Goal: Find specific page/section: Find specific page/section

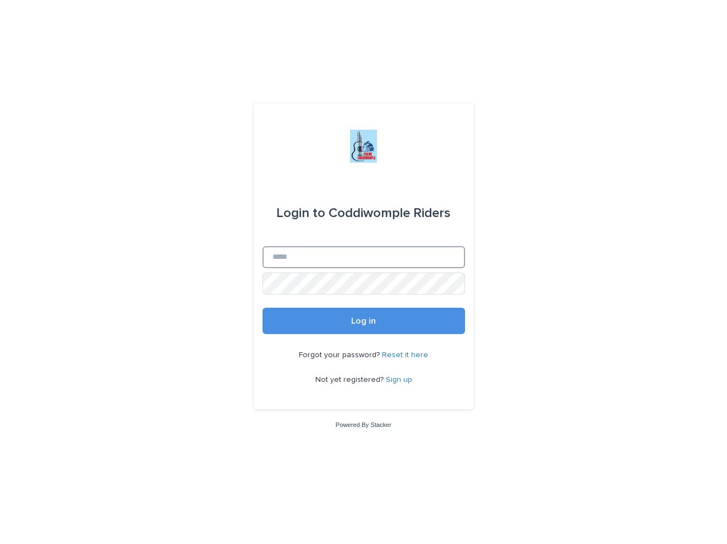
type input "**********"
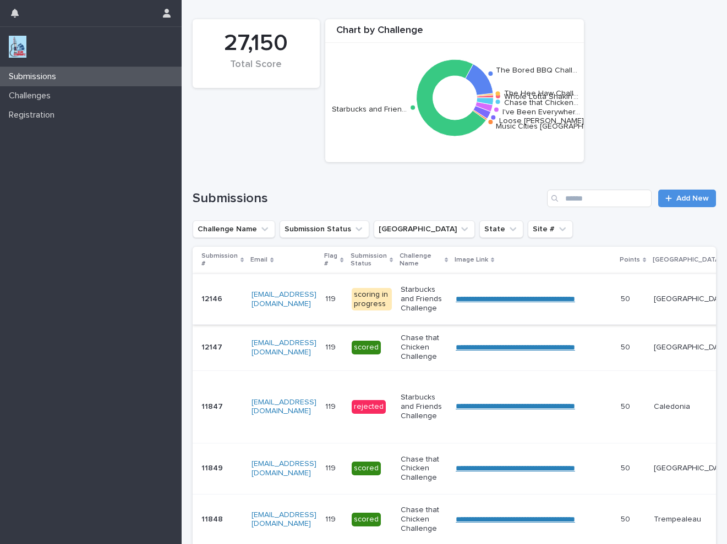
click at [491, 300] on link "**********" at bounding box center [514, 299] width 119 height 8
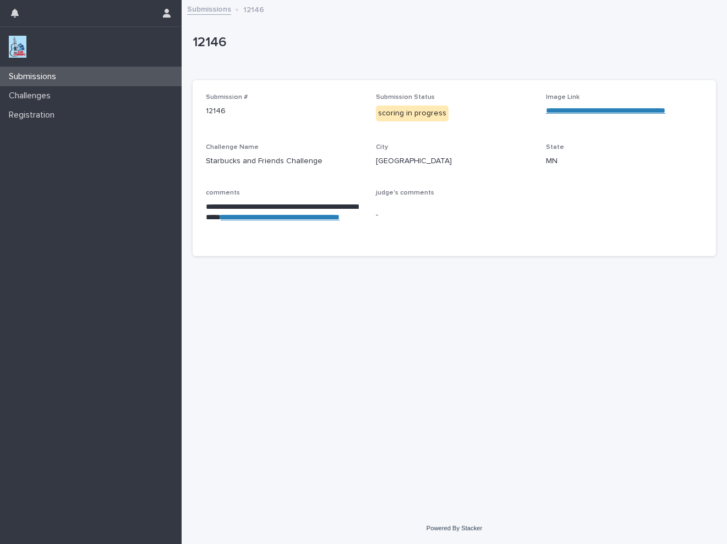
click at [216, 9] on link "Submissions" at bounding box center [209, 8] width 44 height 13
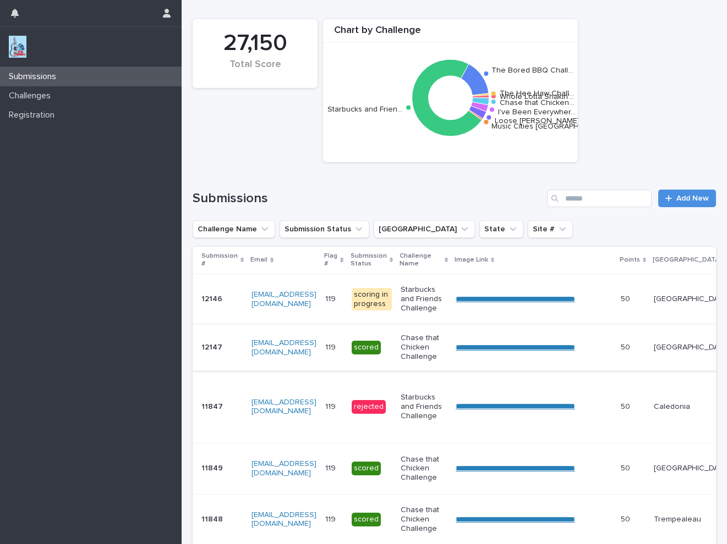
click at [489, 347] on link "**********" at bounding box center [514, 348] width 119 height 8
